Goal: Task Accomplishment & Management: Use online tool/utility

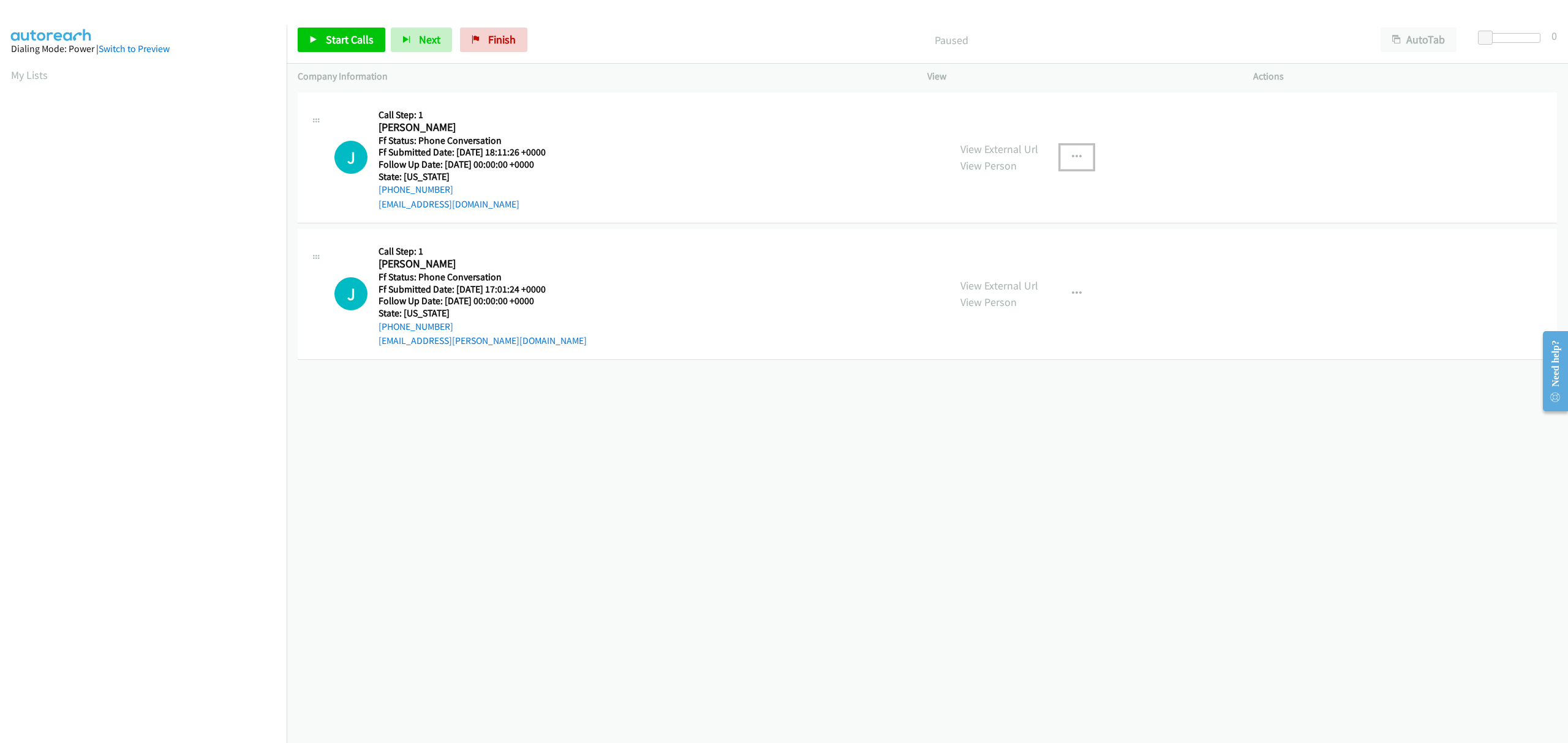
click at [1074, 155] on icon "button" at bounding box center [1077, 157] width 10 height 10
click at [974, 236] on link "Skip Call" at bounding box center [1011, 237] width 163 height 25
click at [1072, 291] on icon "button" at bounding box center [1077, 294] width 10 height 10
click at [985, 376] on link "Skip Call" at bounding box center [1011, 373] width 163 height 25
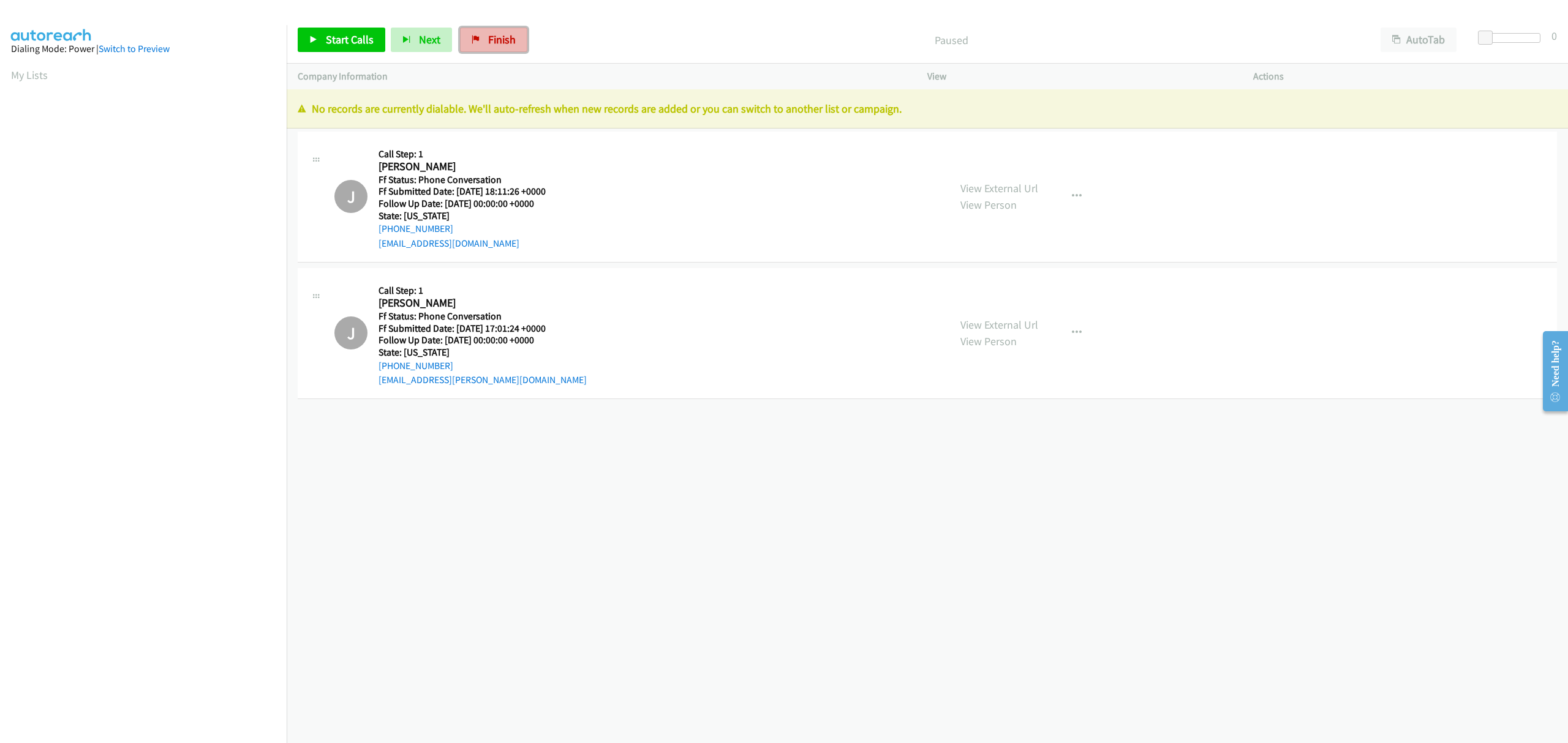
click at [488, 33] on span "Finish" at bounding box center [502, 40] width 28 height 14
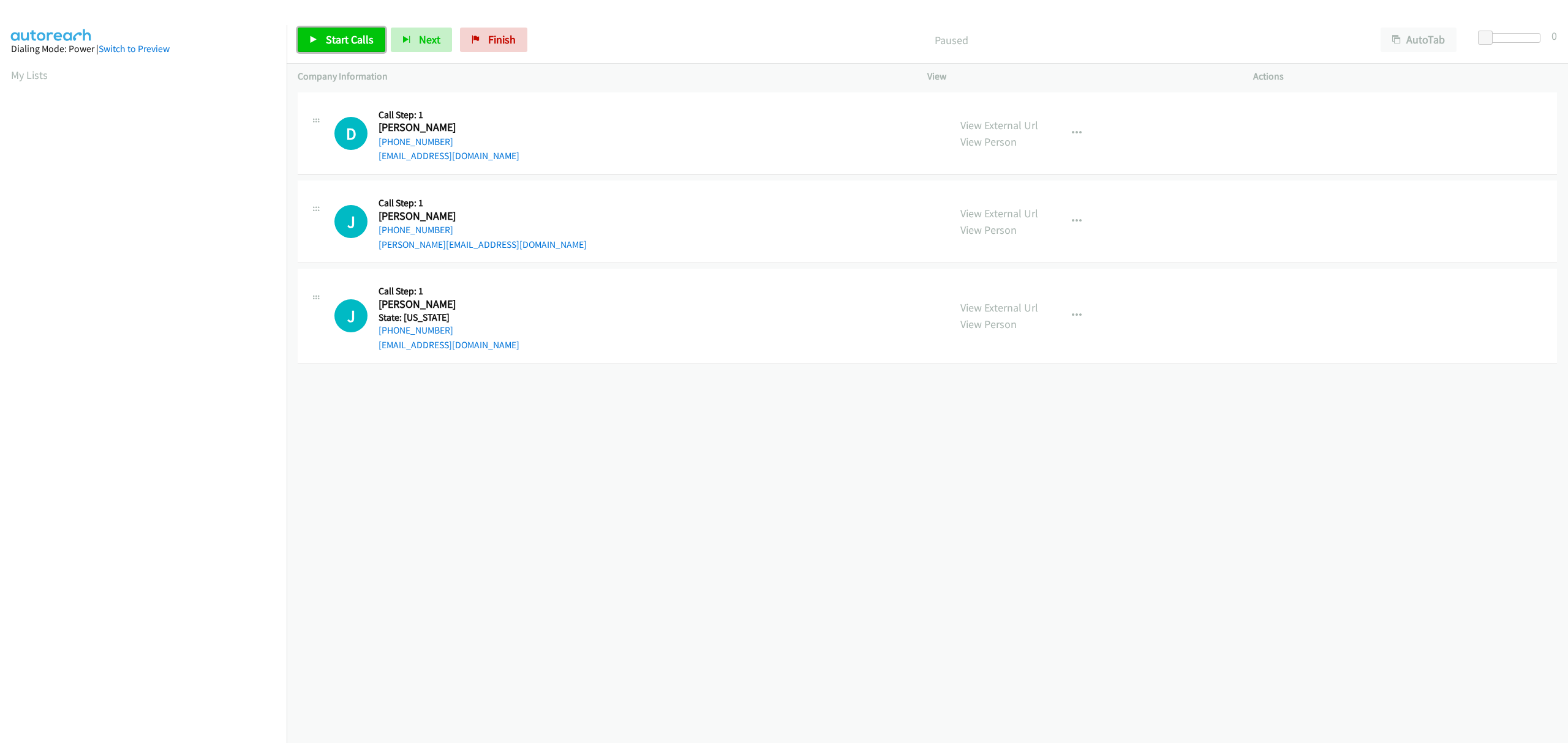
click at [319, 37] on link "Start Calls" at bounding box center [341, 40] width 87 height 25
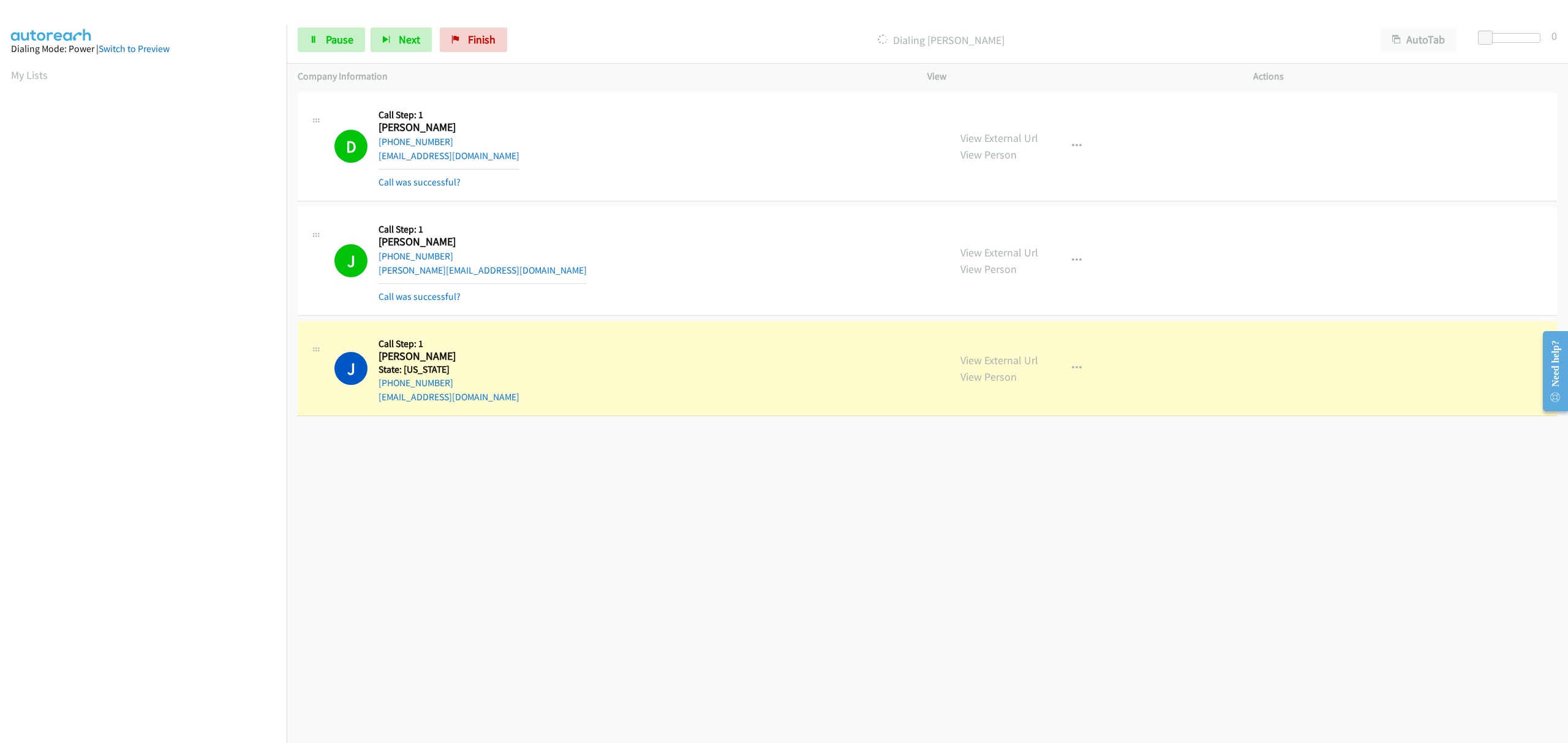
click at [430, 288] on mb0 "Call was successful?" at bounding box center [482, 294] width 208 height 21
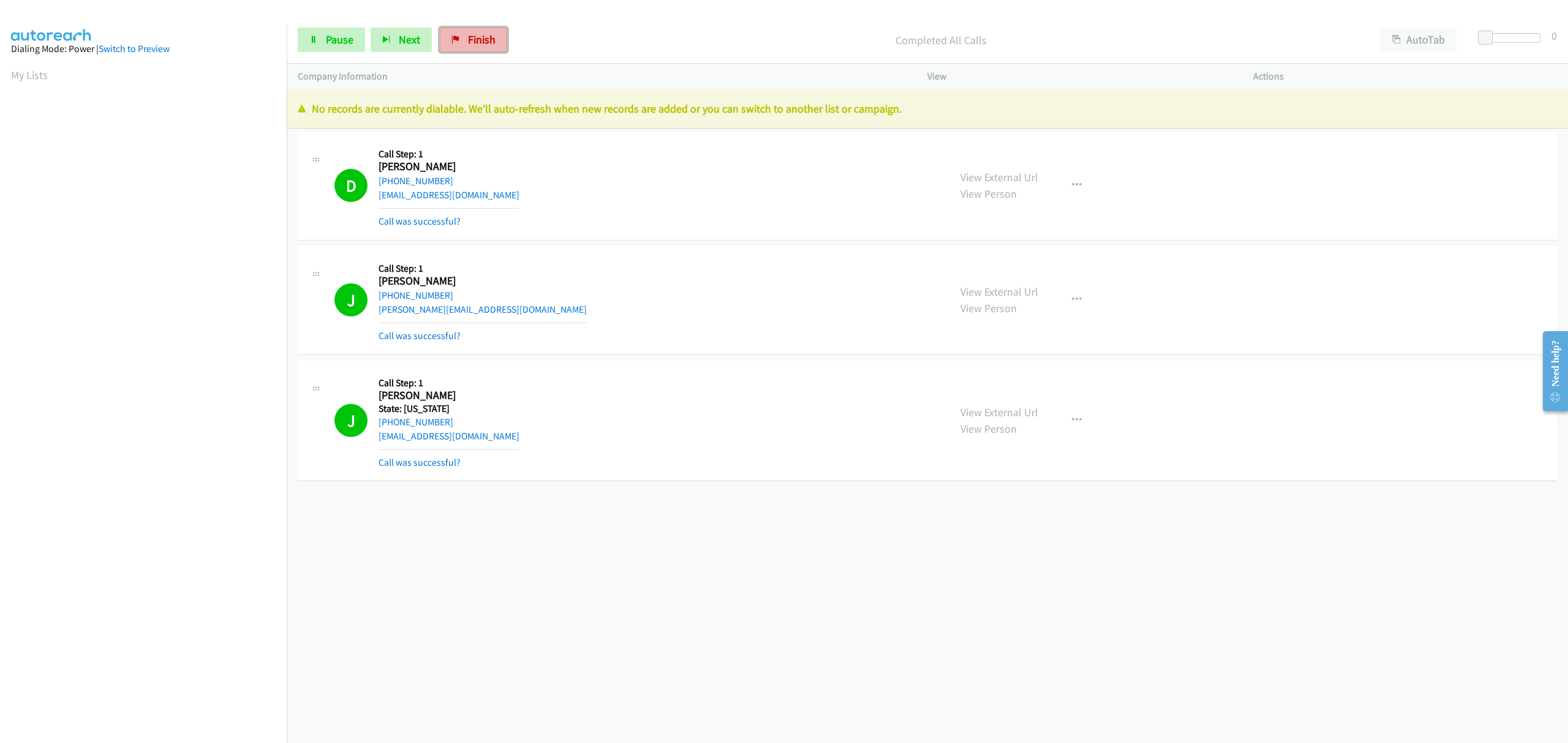
click at [478, 37] on span "Finish" at bounding box center [482, 40] width 28 height 14
click at [447, 463] on link "Call was successful?" at bounding box center [420, 462] width 82 height 11
click at [469, 47] on span "Finish" at bounding box center [482, 40] width 28 height 14
